Goal: Transaction & Acquisition: Purchase product/service

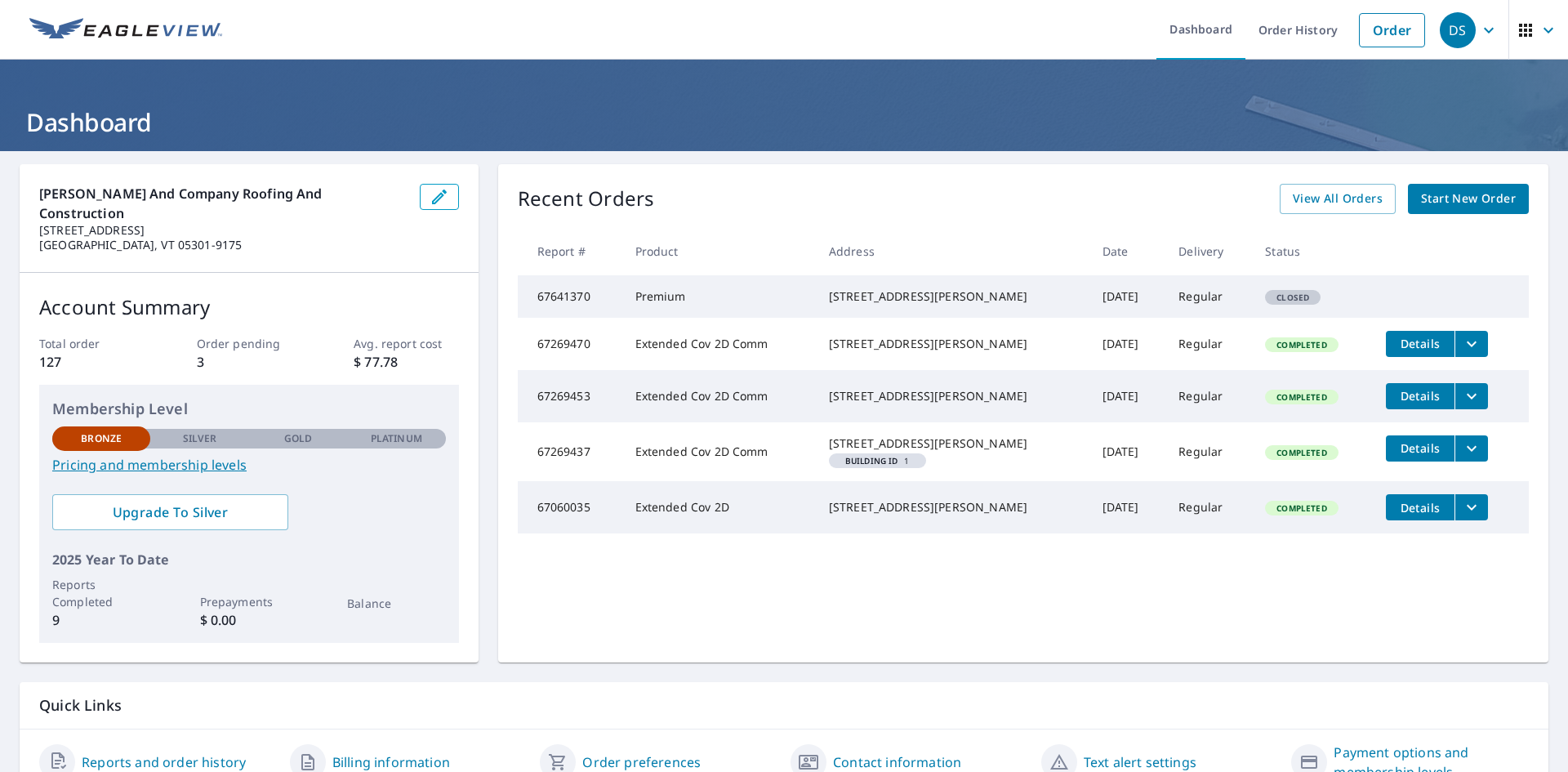
click at [1438, 206] on span "Start New Order" at bounding box center [1469, 199] width 95 height 21
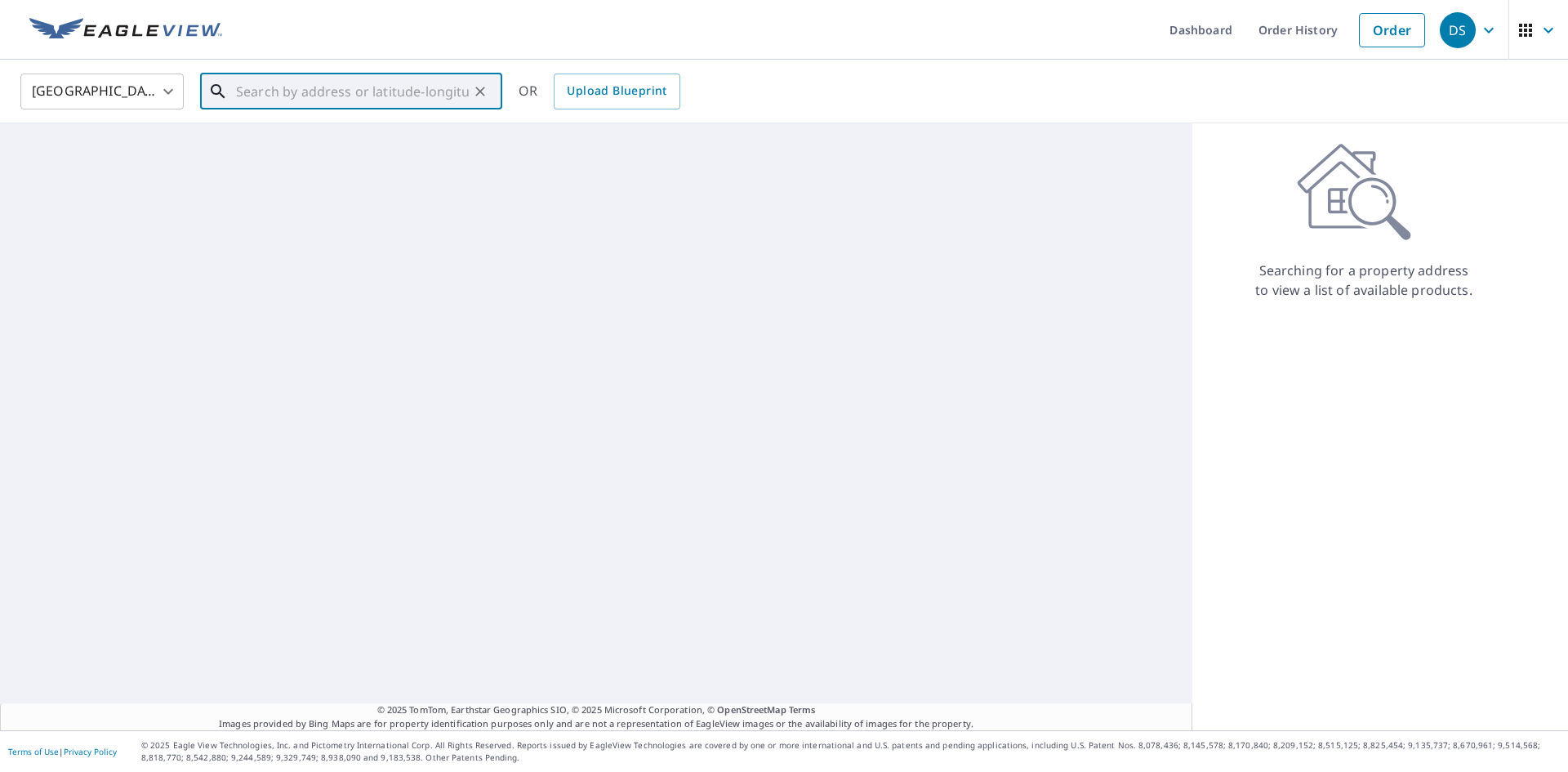
click at [393, 98] on input "text" at bounding box center [352, 91] width 233 height 46
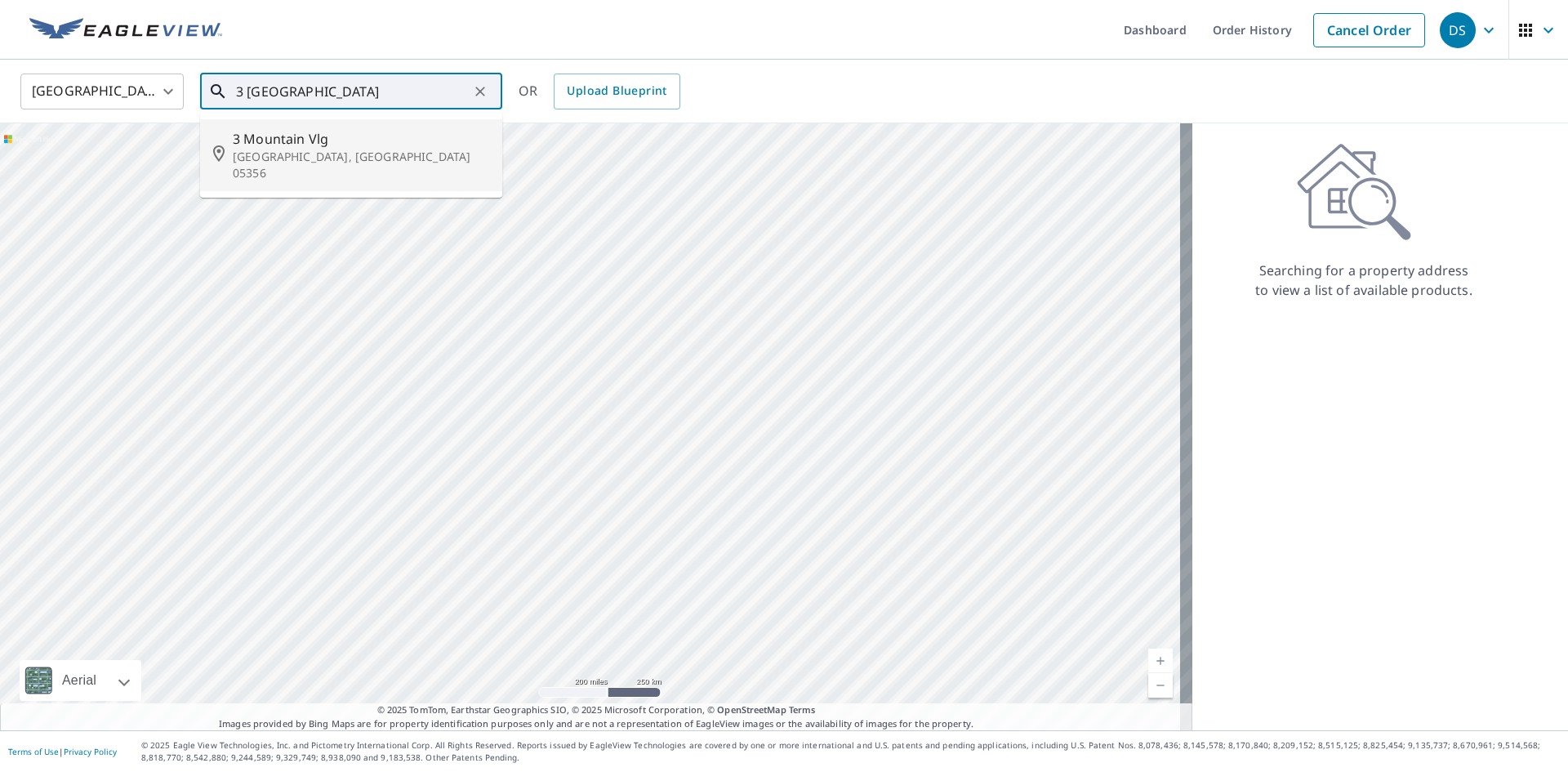
click at [289, 136] on span "3 Mountain Vlg" at bounding box center [360, 139] width 257 height 20
type input "[STREET_ADDRESS]"
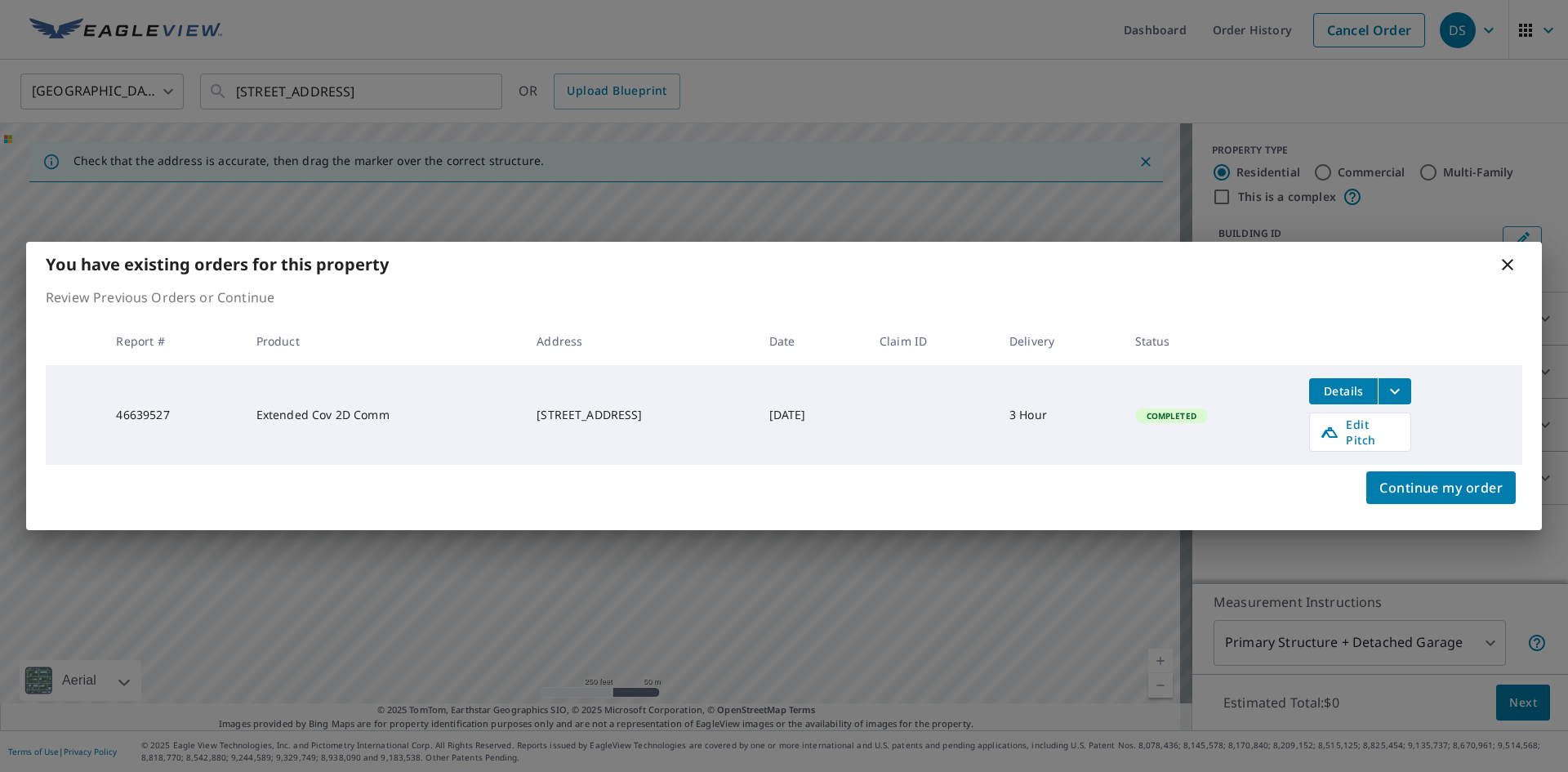
click at [1508, 274] on icon at bounding box center [1508, 265] width 20 height 20
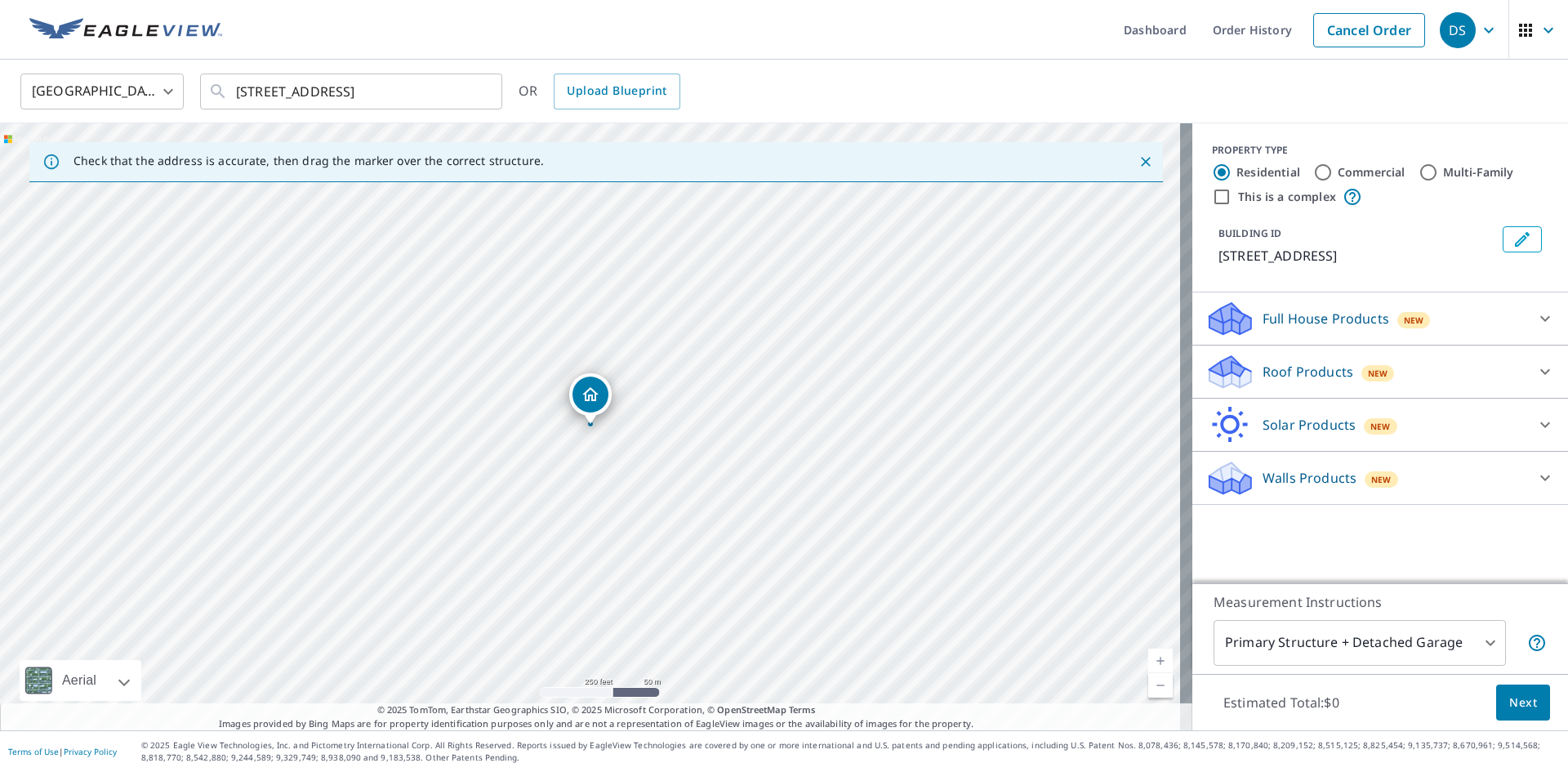
click at [1148, 655] on link "Current Level 17, Zoom In" at bounding box center [1160, 660] width 24 height 24
click at [1148, 655] on link "Current Level 18, Zoom In" at bounding box center [1160, 660] width 24 height 24
click at [1148, 655] on link "Current Level 19, Zoom In" at bounding box center [1160, 660] width 24 height 24
drag, startPoint x: 363, startPoint y: 444, endPoint x: 644, endPoint y: 703, distance: 382.2
click at [644, 703] on div "Check that the address is accurate, then drag the marker over the correct struc…" at bounding box center [596, 427] width 1192 height 607
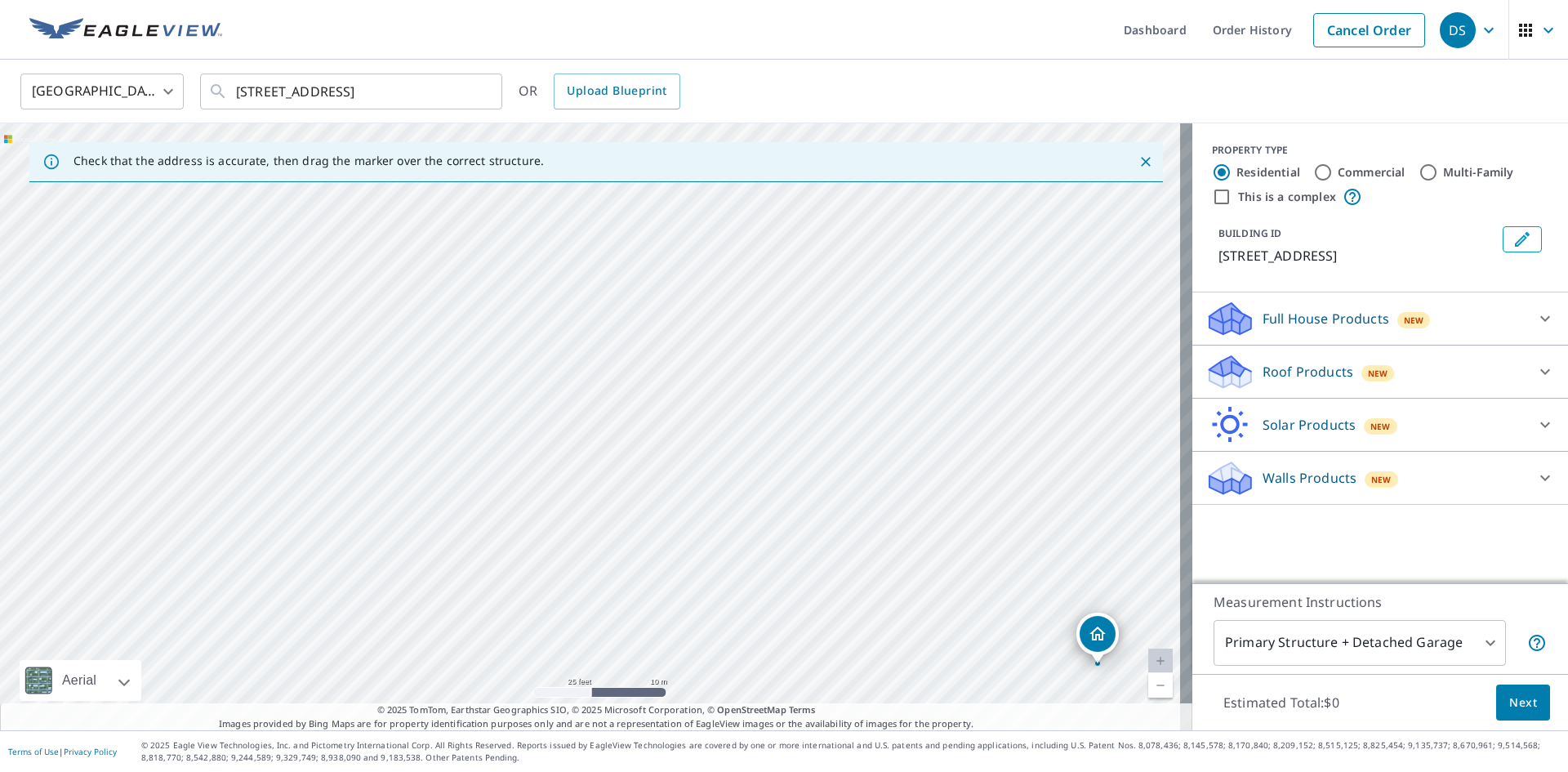
drag, startPoint x: 695, startPoint y: 489, endPoint x: 870, endPoint y: 683, distance: 261.3
click at [870, 683] on div "[STREET_ADDRESS]" at bounding box center [596, 427] width 1192 height 607
drag, startPoint x: 733, startPoint y: 276, endPoint x: 830, endPoint y: 570, distance: 309.6
click at [830, 570] on div "[STREET_ADDRESS]" at bounding box center [596, 427] width 1192 height 607
click at [729, 456] on div "[STREET_ADDRESS]" at bounding box center [596, 427] width 1192 height 607
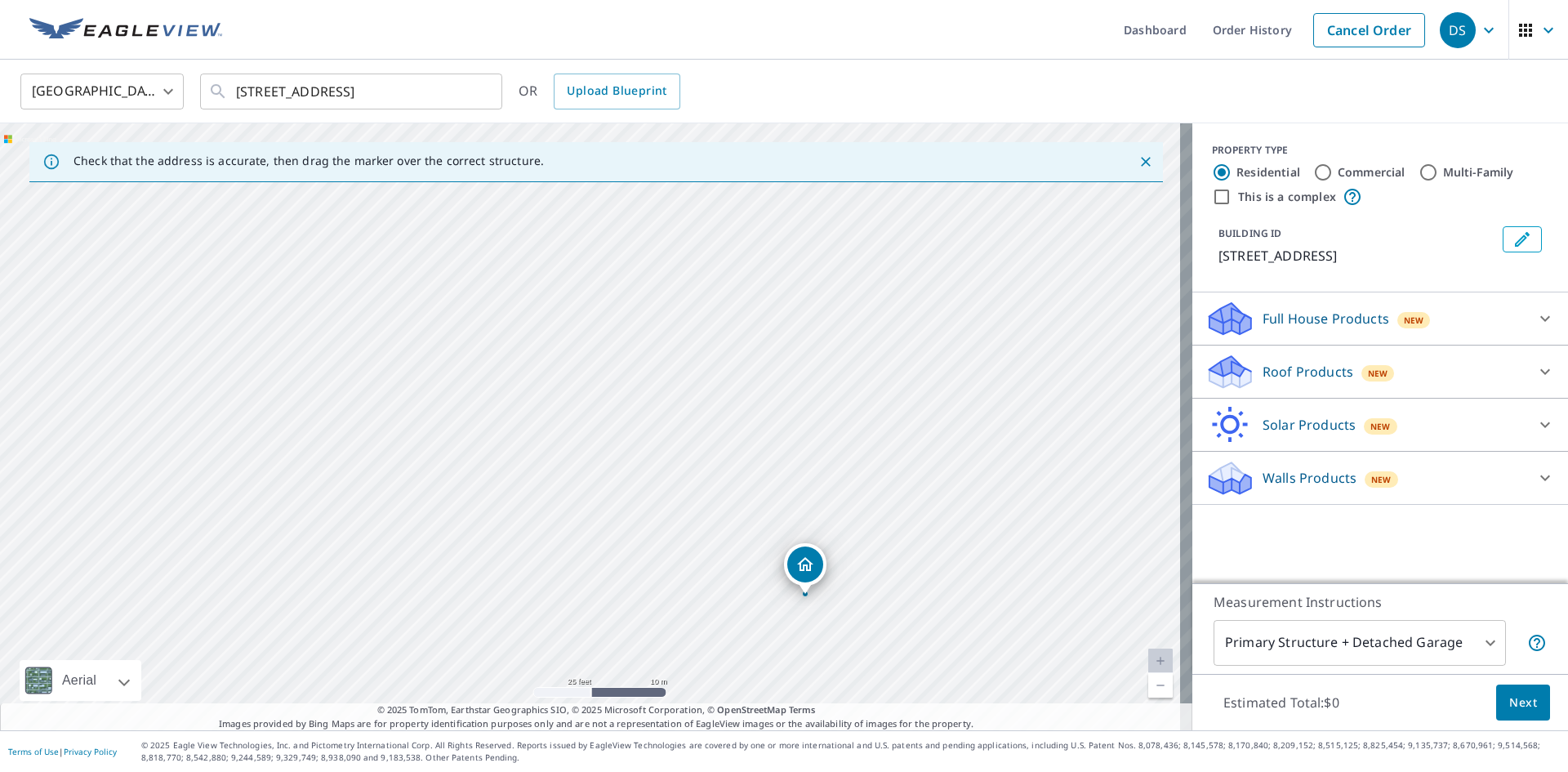
drag, startPoint x: 634, startPoint y: 464, endPoint x: 954, endPoint y: 693, distance: 393.5
click at [954, 693] on div "[STREET_ADDRESS]" at bounding box center [596, 427] width 1192 height 607
drag, startPoint x: 747, startPoint y: 501, endPoint x: 869, endPoint y: 655, distance: 196.5
click at [869, 655] on div "[STREET_ADDRESS]" at bounding box center [596, 427] width 1192 height 607
drag, startPoint x: 768, startPoint y: 503, endPoint x: 848, endPoint y: 634, distance: 153.5
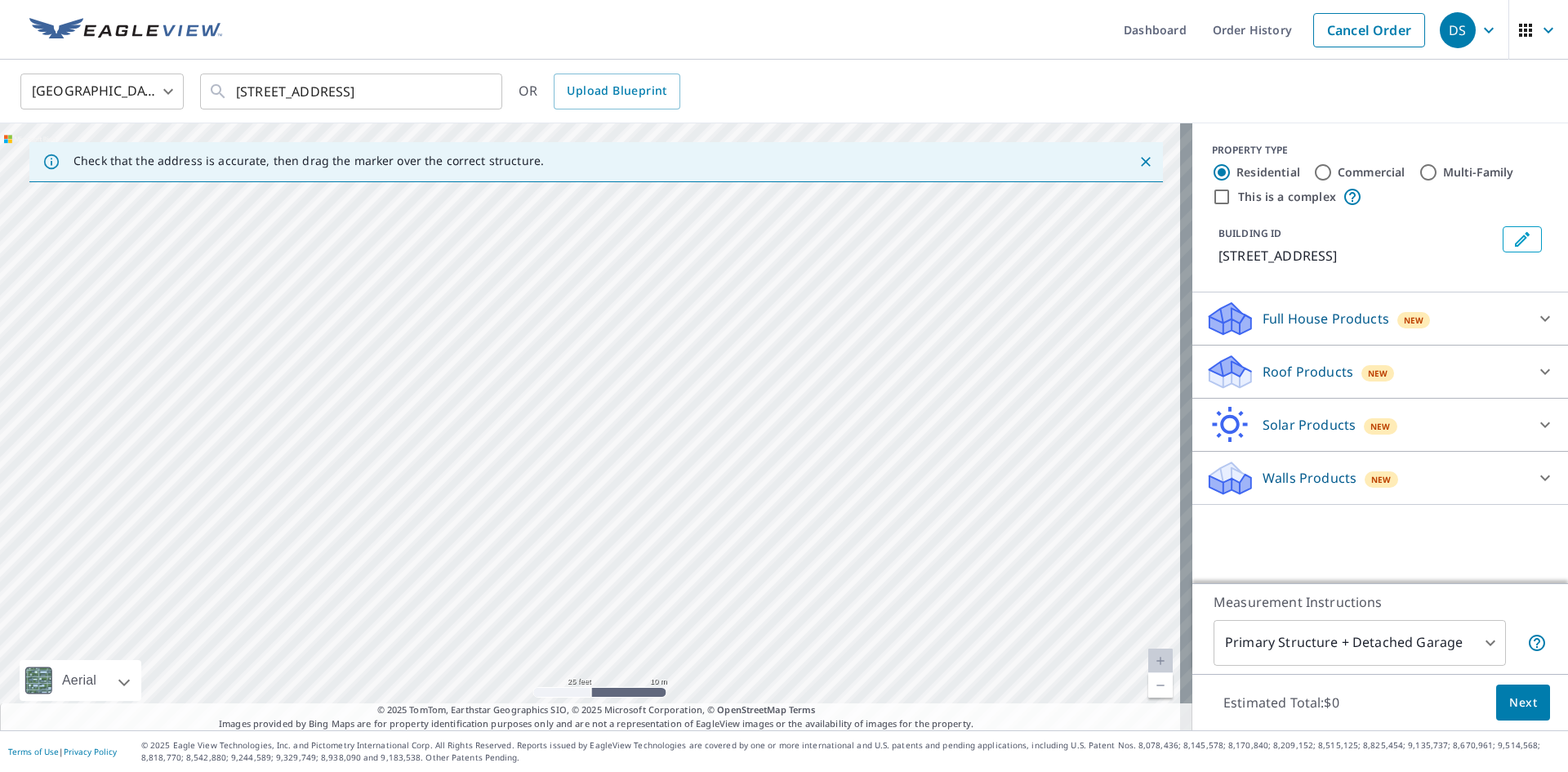
click at [848, 634] on div "[STREET_ADDRESS]" at bounding box center [596, 427] width 1192 height 607
click at [703, 458] on div "[STREET_ADDRESS]" at bounding box center [596, 427] width 1192 height 607
drag, startPoint x: 685, startPoint y: 447, endPoint x: 751, endPoint y: 530, distance: 106.0
click at [751, 530] on div "[STREET_ADDRESS]" at bounding box center [596, 427] width 1192 height 607
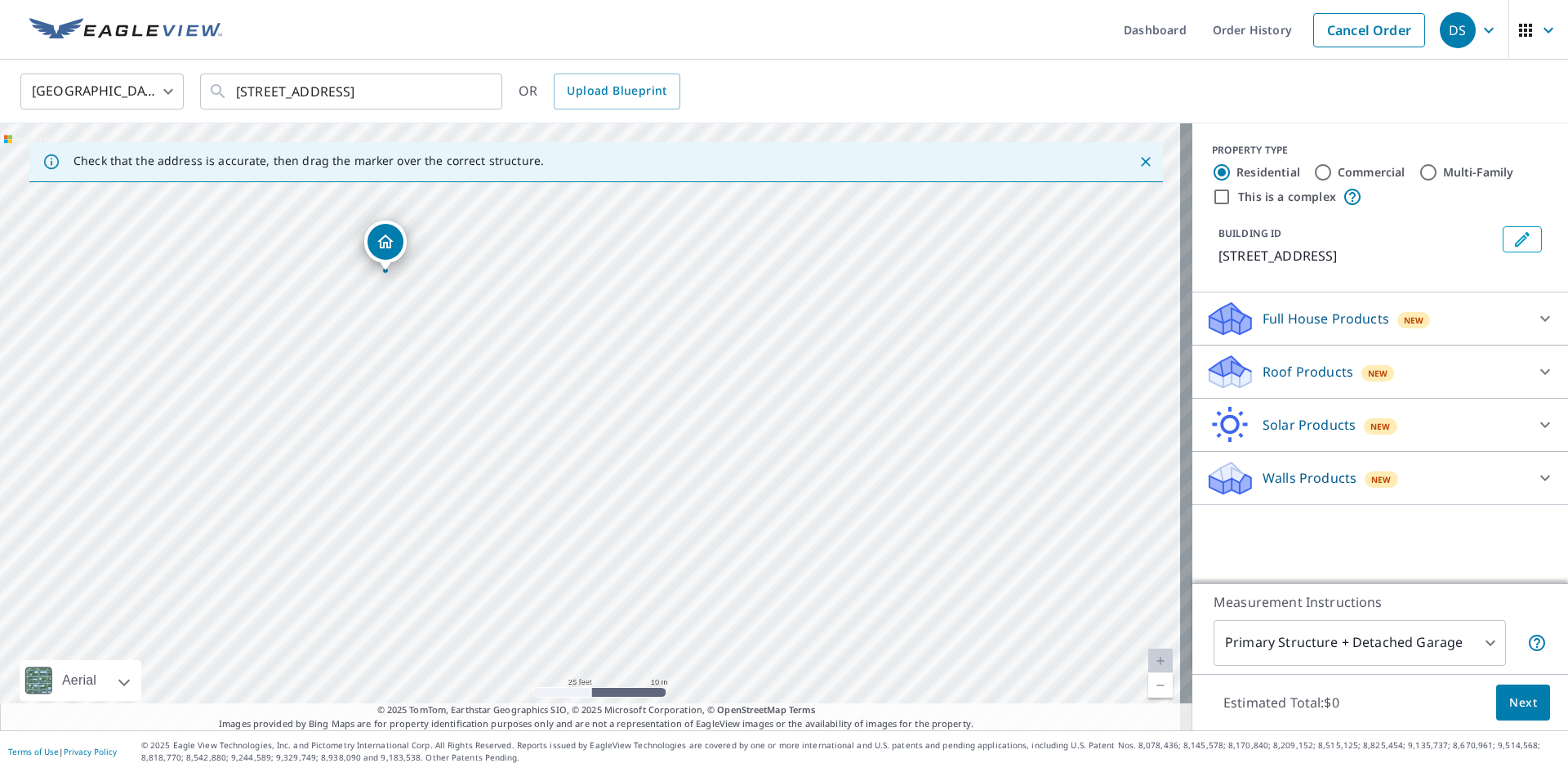
drag, startPoint x: 672, startPoint y: 489, endPoint x: 395, endPoint y: 249, distance: 366.5
drag, startPoint x: 426, startPoint y: 346, endPoint x: 597, endPoint y: 598, distance: 304.5
click at [597, 598] on div "[STREET_ADDRESS]" at bounding box center [596, 427] width 1192 height 607
drag, startPoint x: 770, startPoint y: 671, endPoint x: 572, endPoint y: 371, distance: 359.4
click at [609, 417] on div "[STREET_ADDRESS]" at bounding box center [589, 398] width 42 height 51
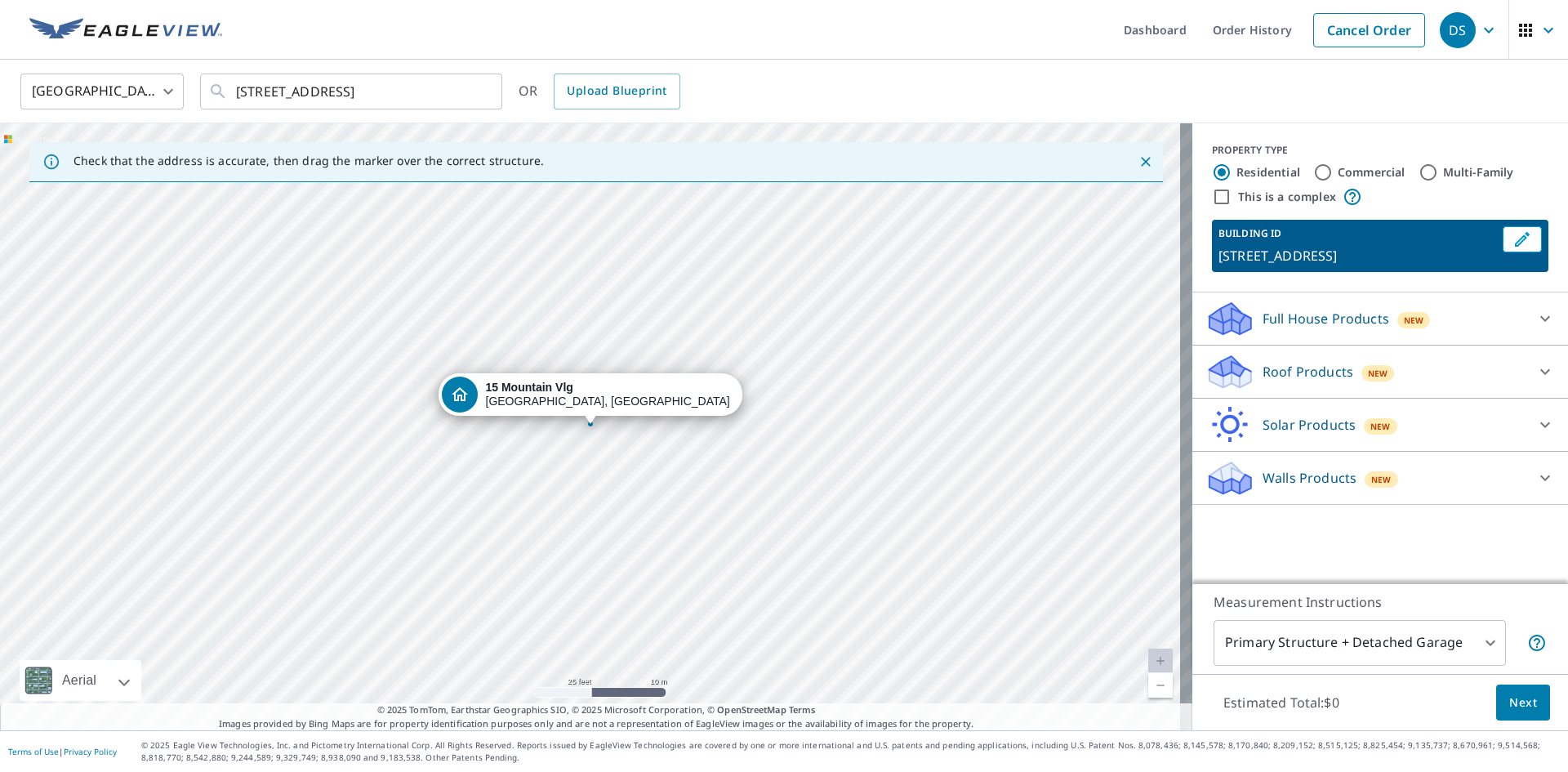
click at [1306, 373] on p "Roof Products" at bounding box center [1308, 371] width 90 height 20
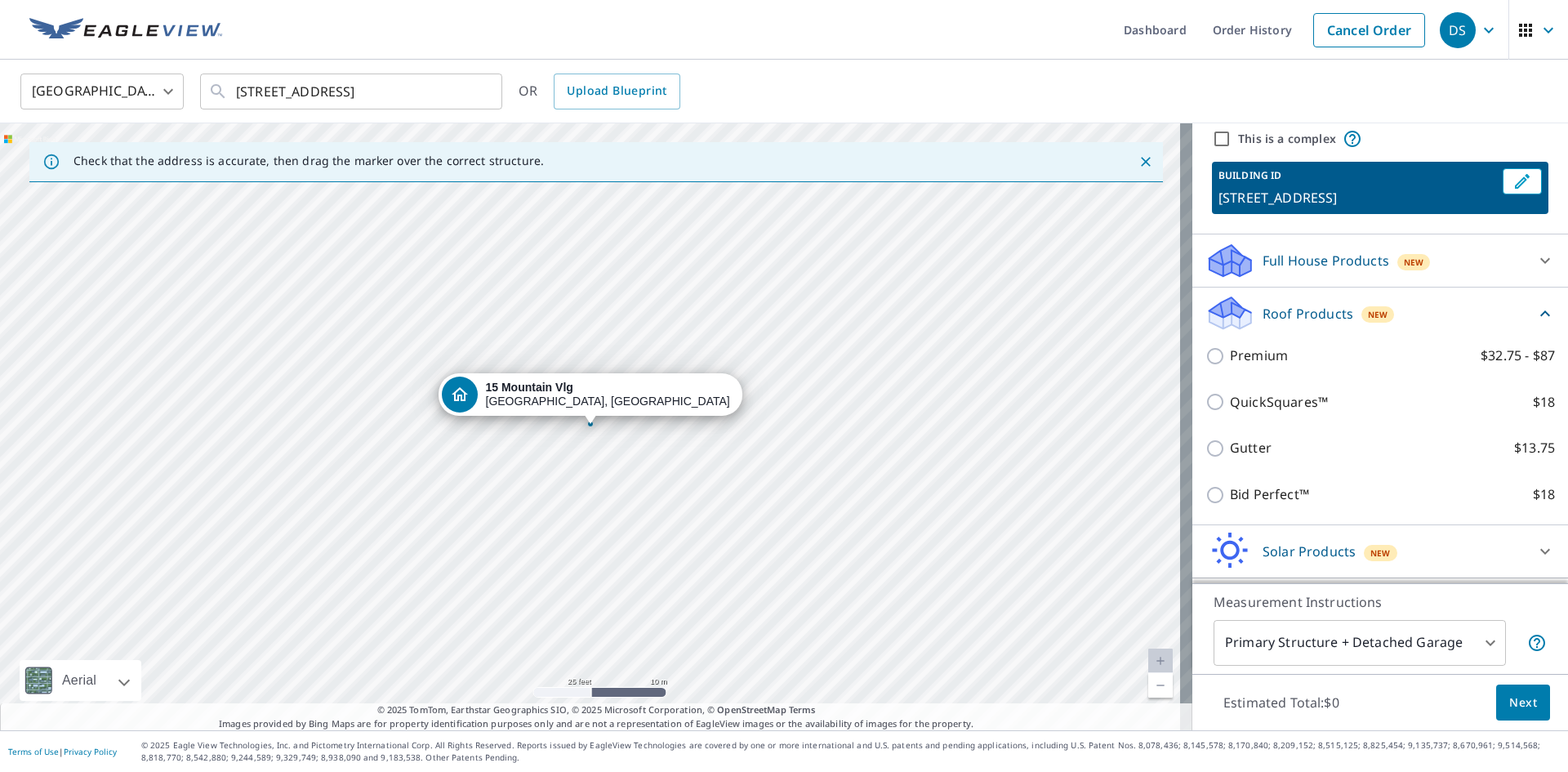
scroll to position [81, 0]
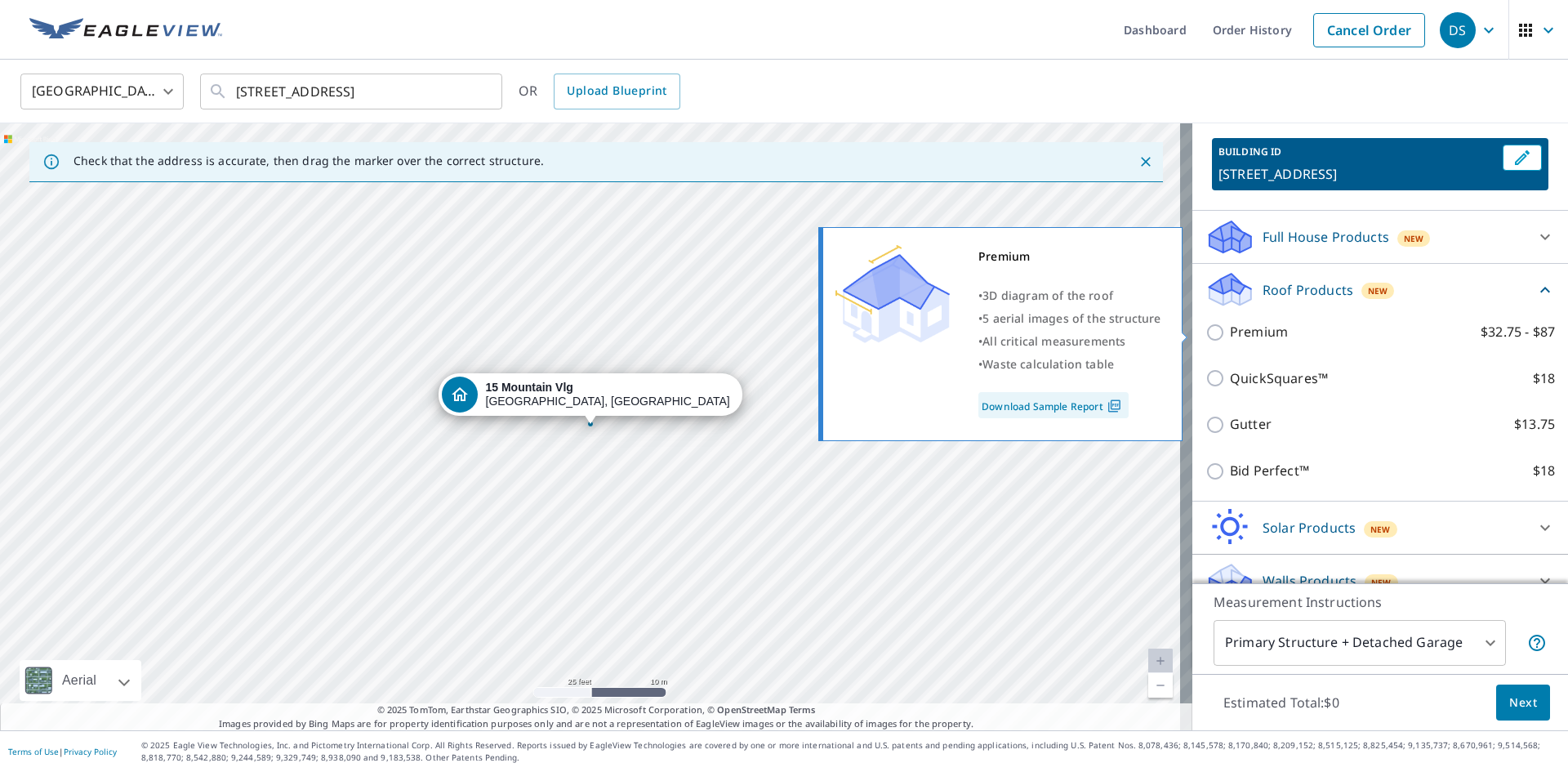
click at [1206, 335] on input "Premium $32.75 - $87" at bounding box center [1217, 333] width 24 height 20
checkbox input "true"
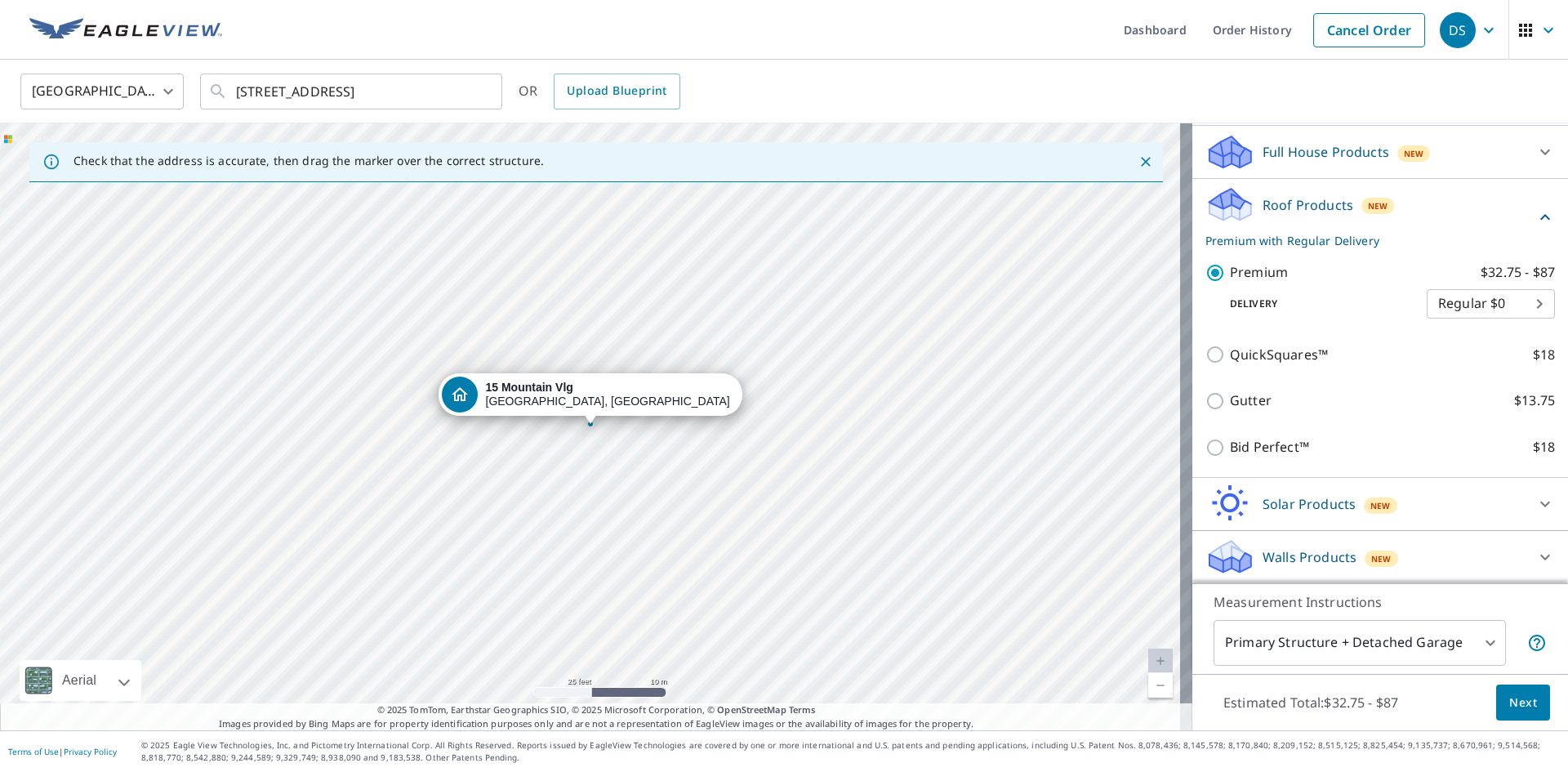
scroll to position [167, 0]
click at [1471, 649] on body "DS DS Dashboard Order History Cancel Order DS United States [GEOGRAPHIC_DATA] ​…" at bounding box center [784, 386] width 1568 height 772
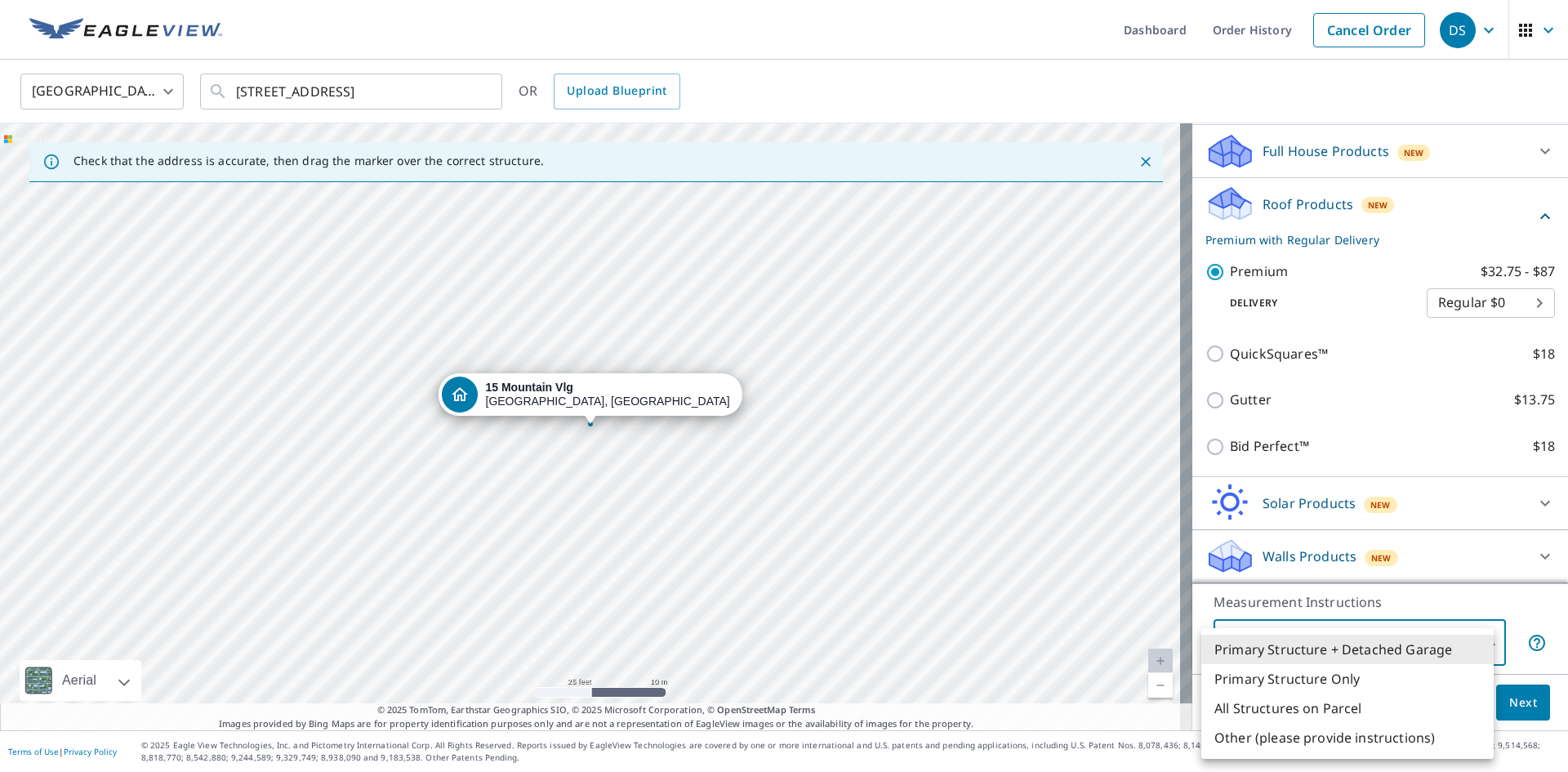
click at [1340, 676] on li "Primary Structure Only" at bounding box center [1347, 678] width 292 height 30
type input "2"
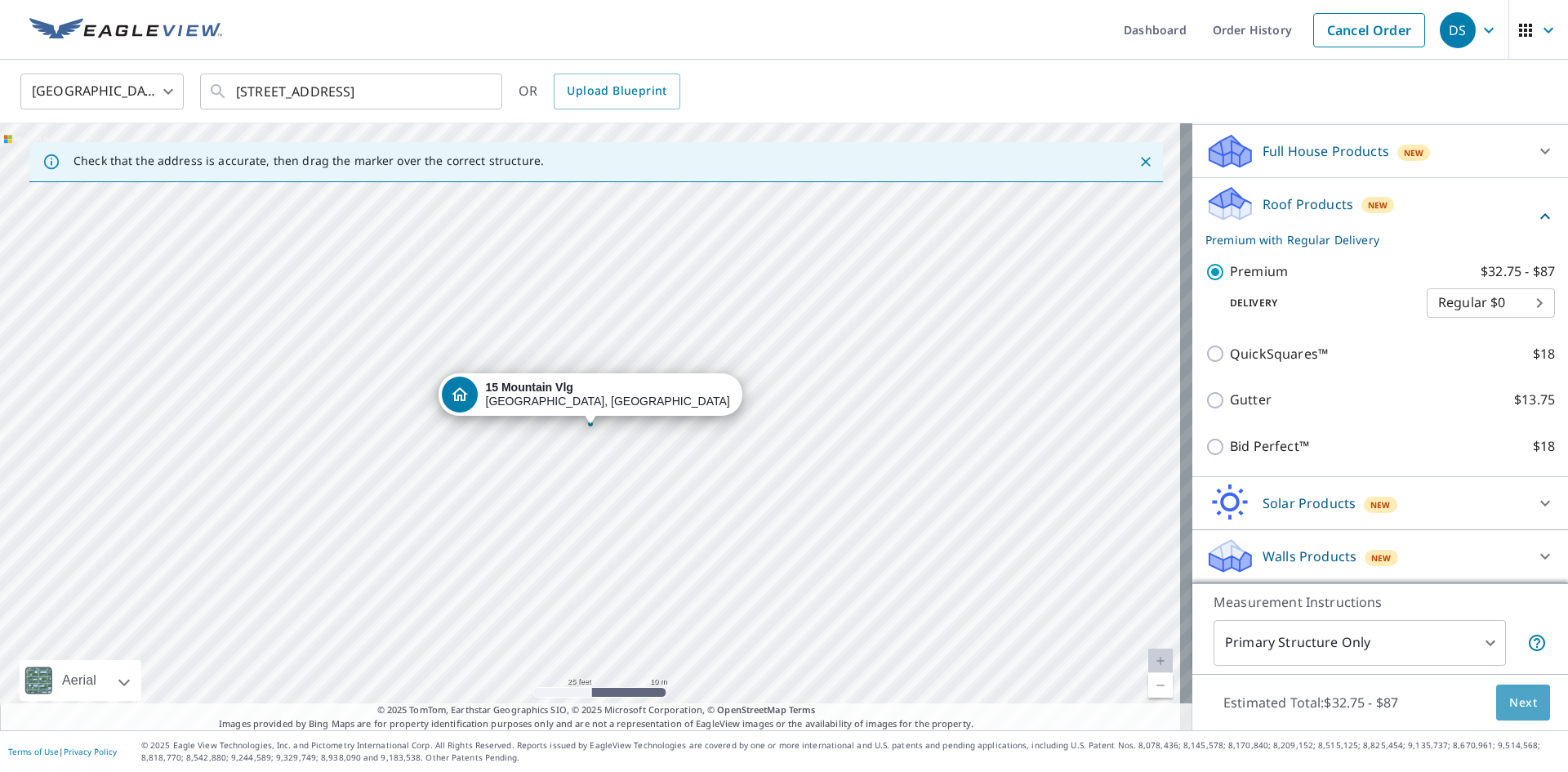
click at [1509, 698] on span "Next" at bounding box center [1522, 702] width 28 height 21
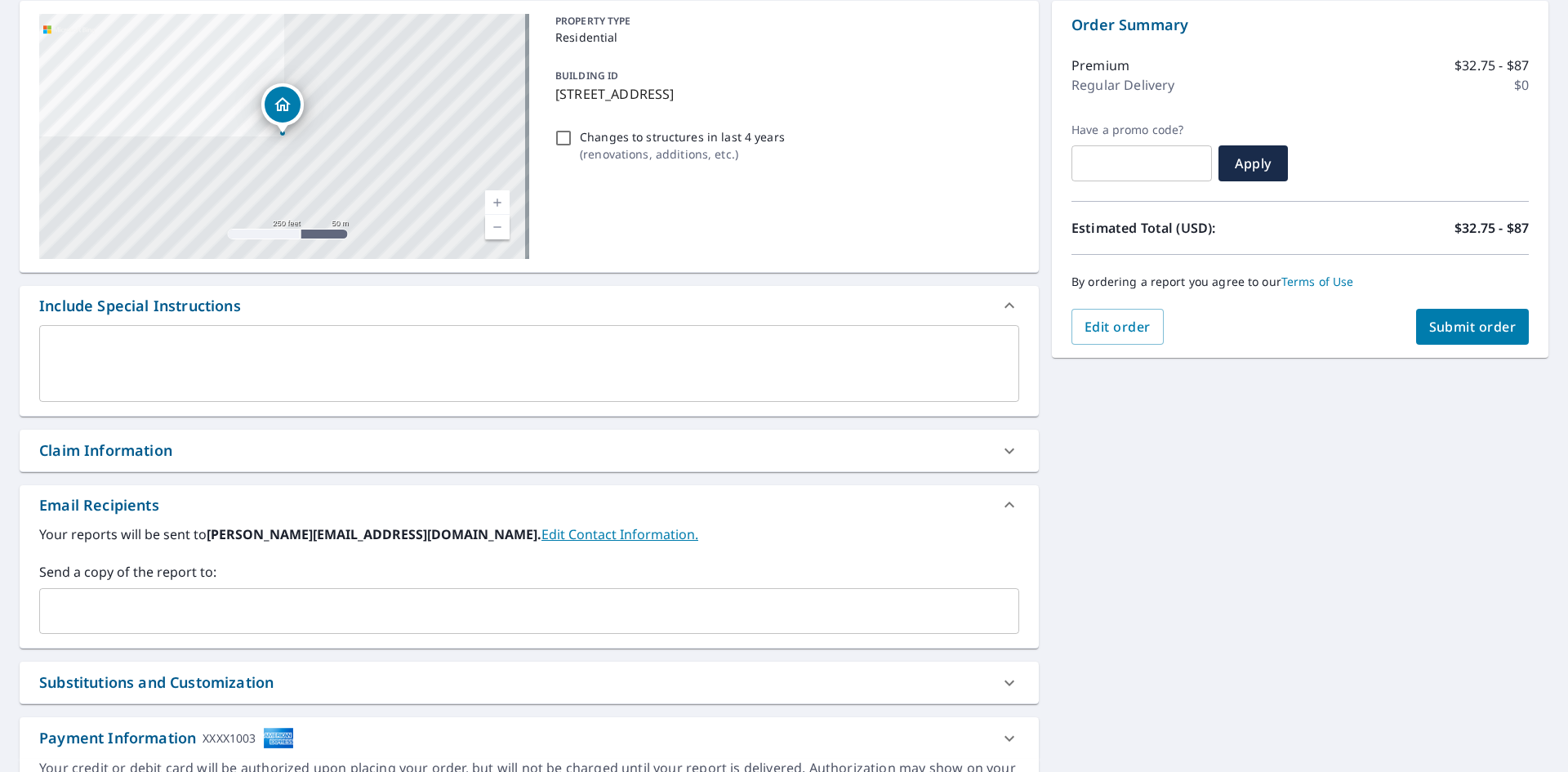
scroll to position [245, 0]
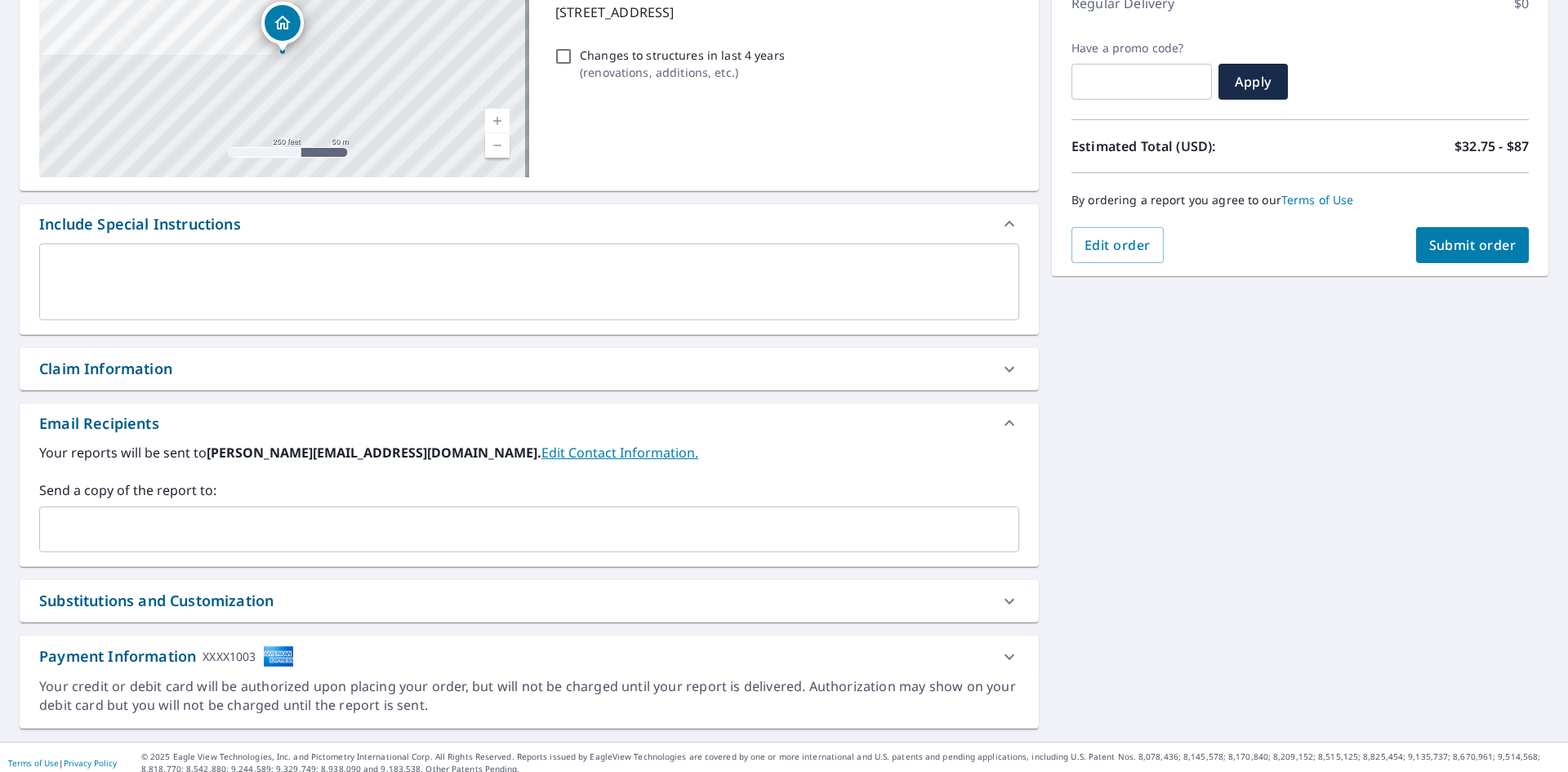
click at [1472, 249] on span "Submit order" at bounding box center [1473, 245] width 88 height 18
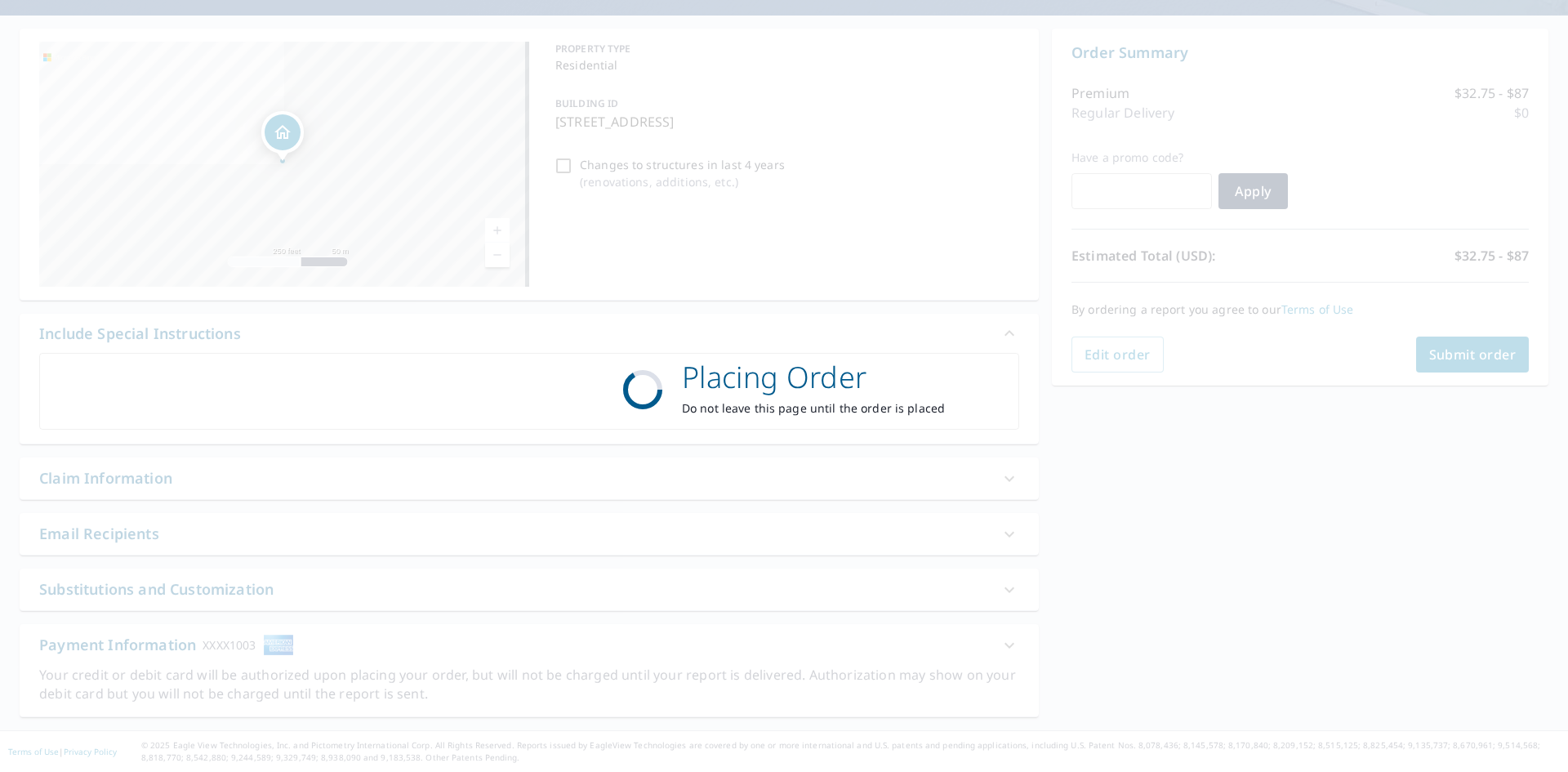
scroll to position [136, 0]
